Goal: Download file/media

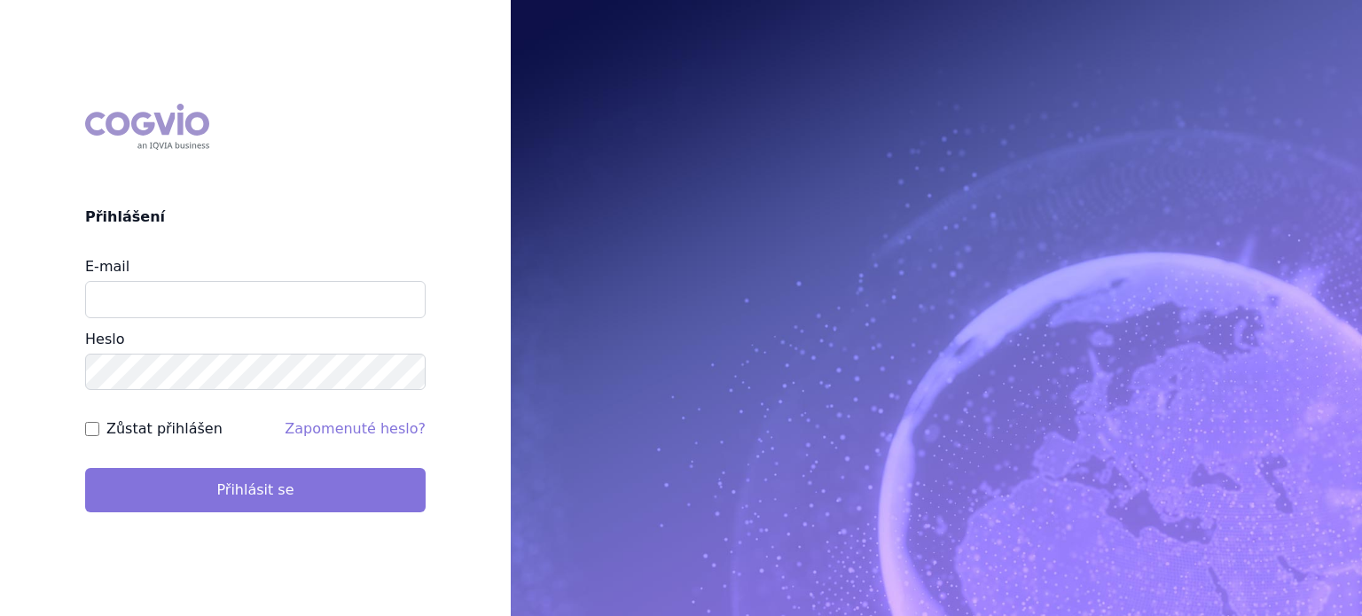
type input "lenkahr@medisonpharma.com"
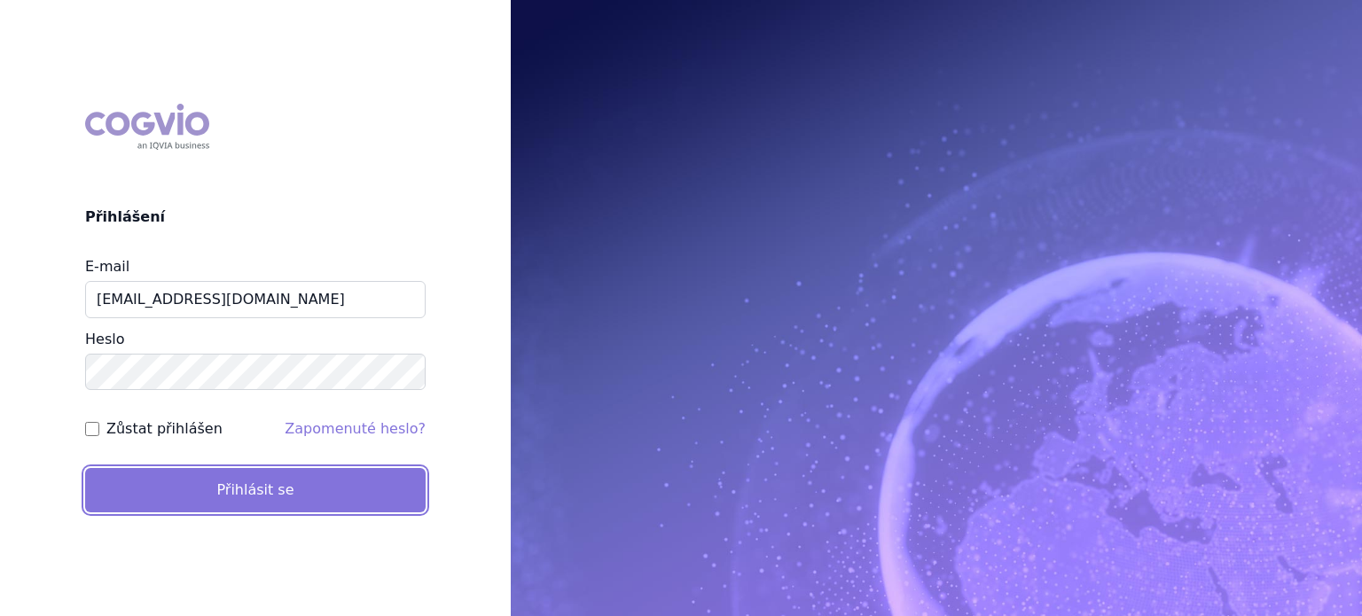
click at [263, 497] on button "Přihlásit se" at bounding box center [255, 490] width 340 height 44
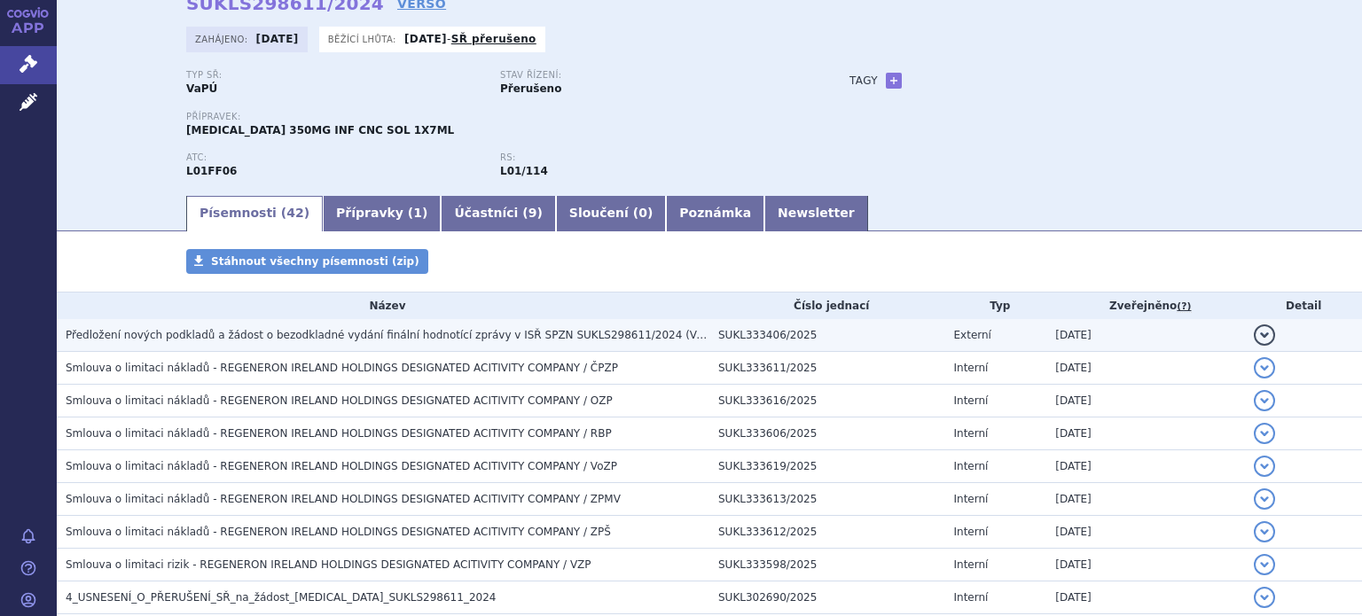
scroll to position [177, 0]
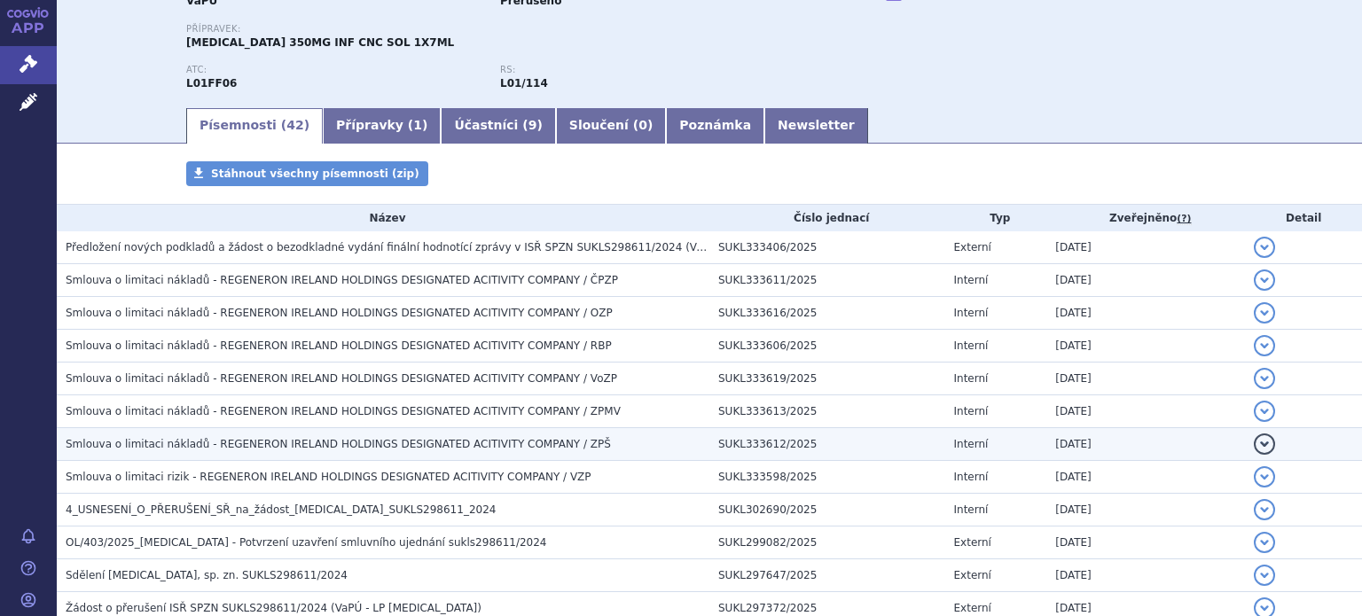
click at [337, 438] on span "Smlouva o limitaci nákladů - REGENERON IRELAND HOLDINGS DESIGNATED ACITIVITY CO…" at bounding box center [338, 444] width 545 height 12
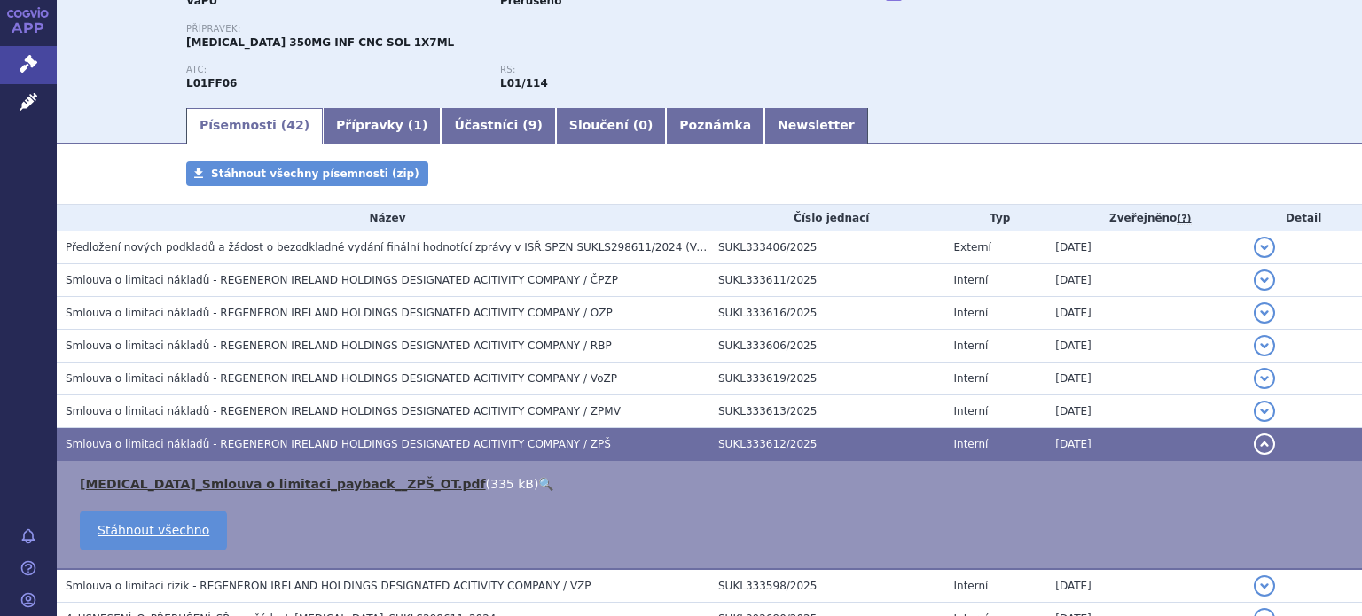
click at [246, 483] on link "[MEDICAL_DATA]_Smlouva o limitaci_payback__ZPŠ_OT.pdf" at bounding box center [283, 484] width 406 height 14
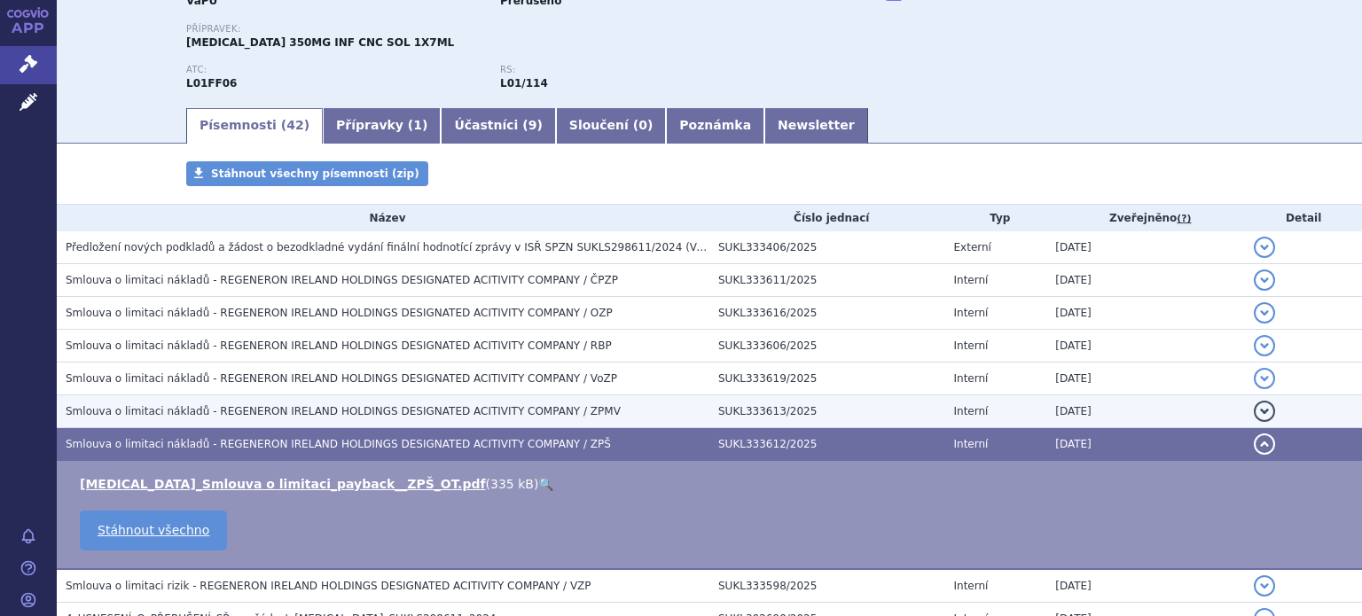
click at [387, 409] on span "Smlouva o limitaci nákladů - REGENERON IRELAND HOLDINGS DESIGNATED ACITIVITY CO…" at bounding box center [343, 411] width 555 height 12
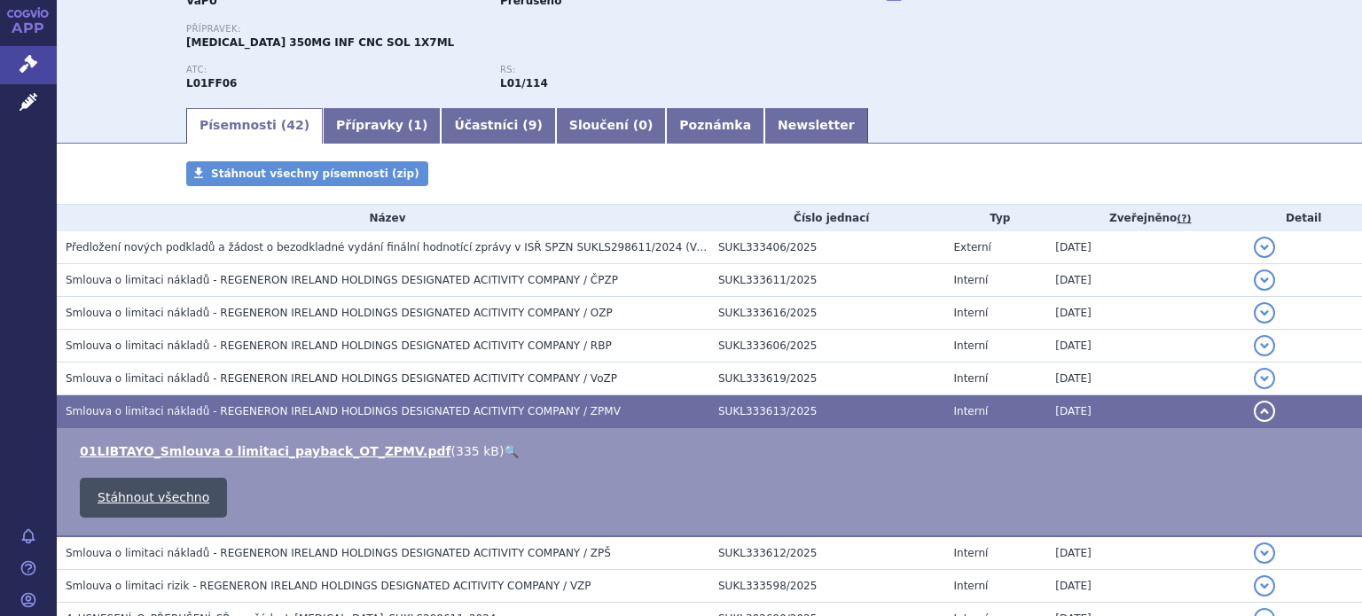
click at [175, 494] on link "Stáhnout všechno" at bounding box center [153, 498] width 147 height 40
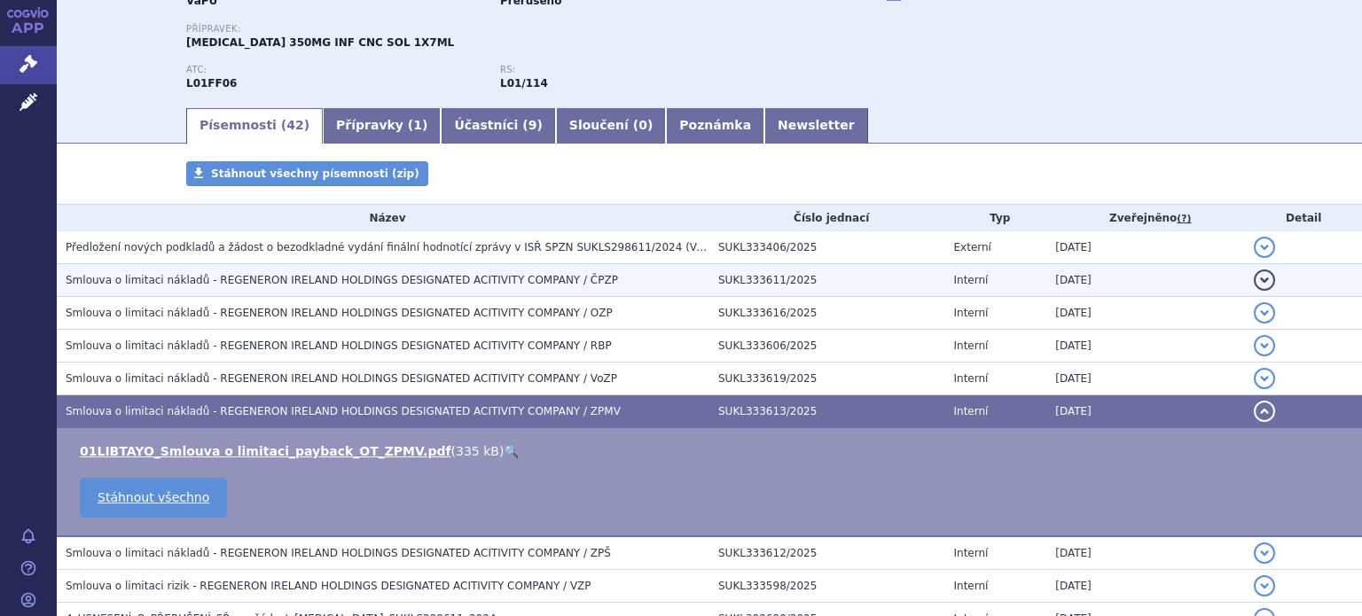
click at [429, 276] on span "Smlouva o limitaci nákladů - REGENERON IRELAND HOLDINGS DESIGNATED ACITIVITY CO…" at bounding box center [342, 280] width 552 height 12
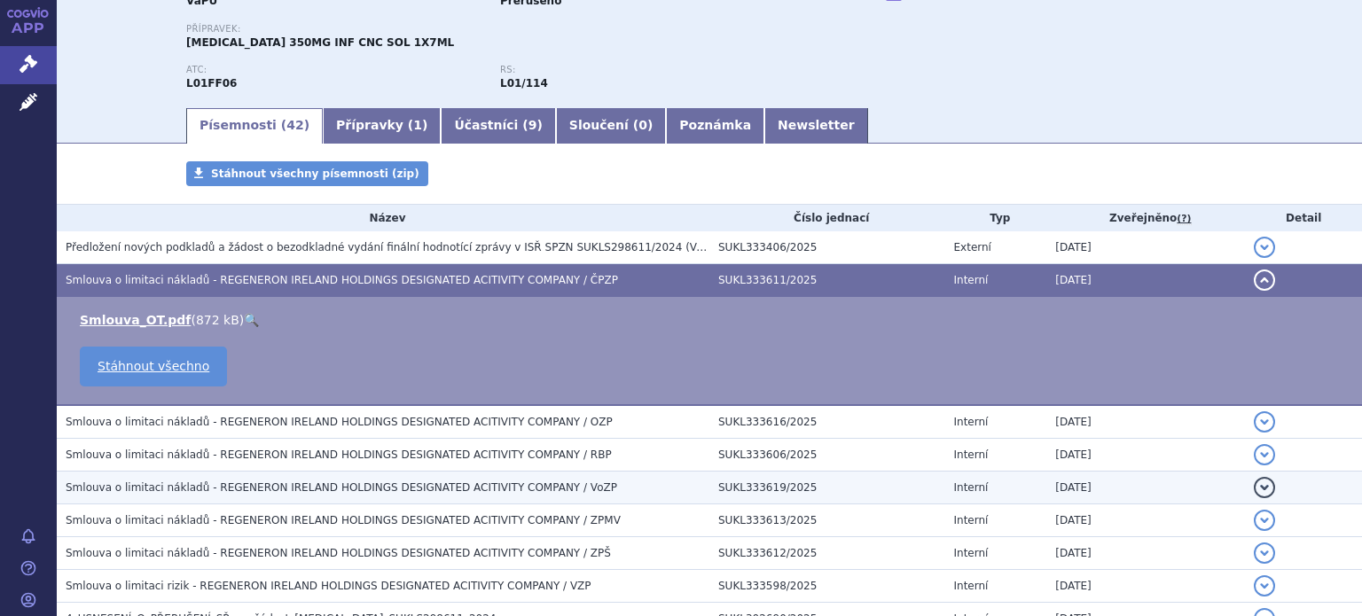
click at [411, 484] on span "Smlouva o limitaci nákladů - REGENERON IRELAND HOLDINGS DESIGNATED ACITIVITY CO…" at bounding box center [341, 487] width 551 height 12
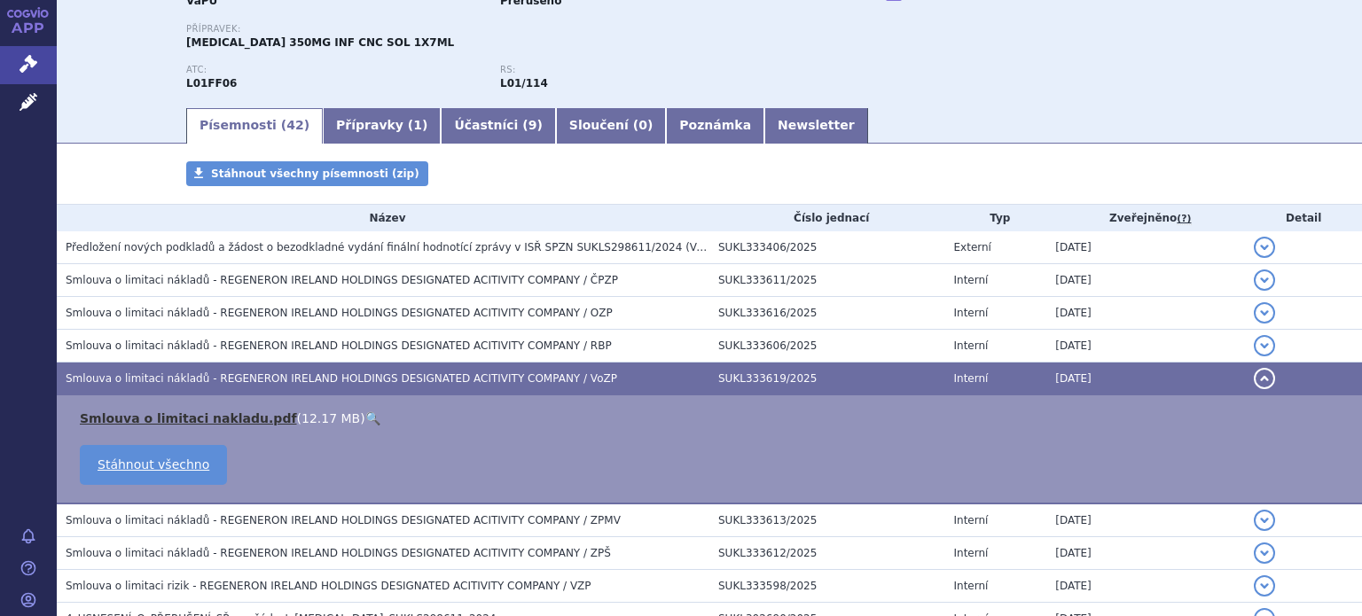
click at [209, 417] on link "Smlouva o limitaci nakladu.pdf" at bounding box center [188, 418] width 217 height 14
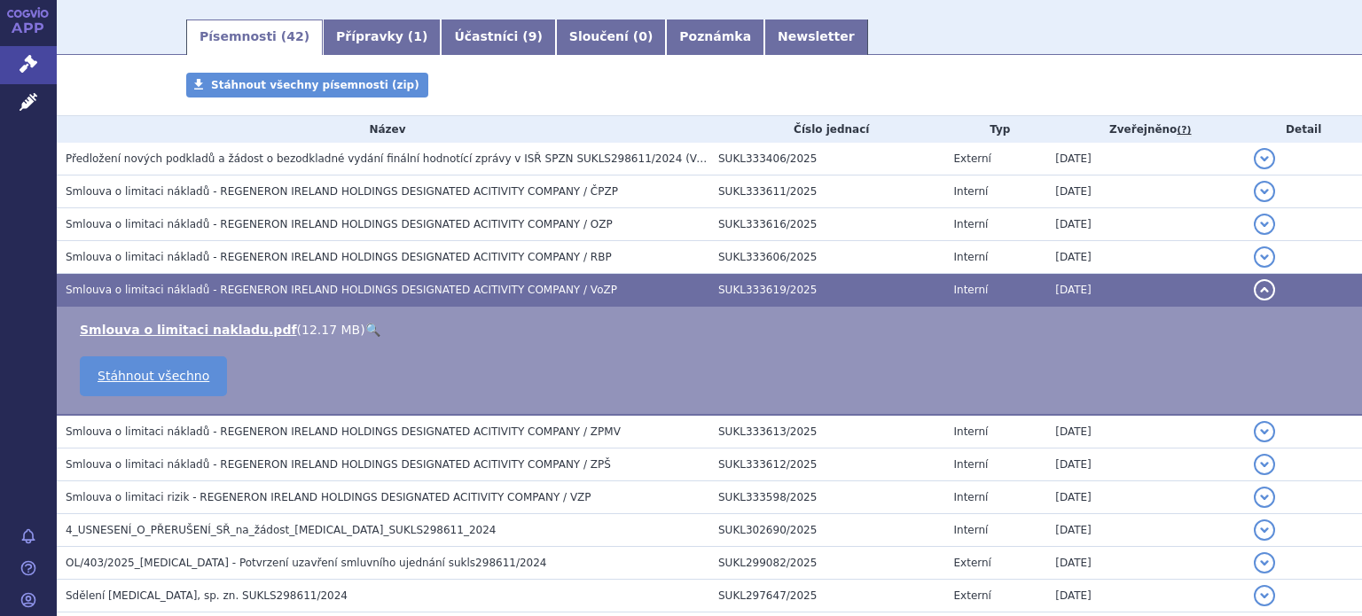
scroll to position [355, 0]
